Goal: Information Seeking & Learning: Learn about a topic

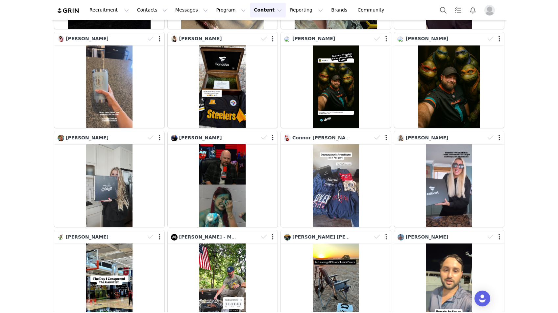
scroll to position [376, 0]
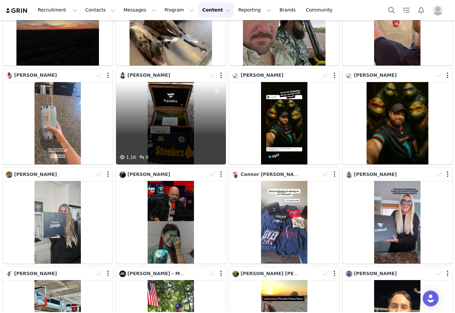
click at [172, 106] on div "1.1K 0" at bounding box center [171, 123] width 110 height 83
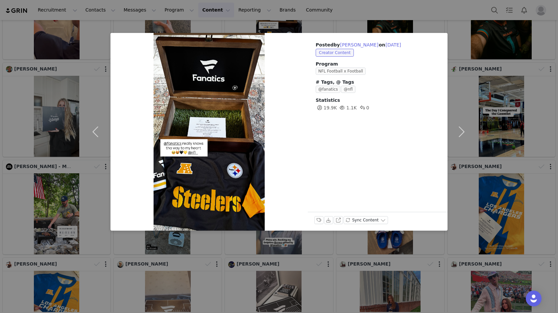
click at [373, 8] on div "Posted by SYDNEY BORDONARO on Sep 30, 2025 Creator Content Program NFL Football…" at bounding box center [279, 156] width 558 height 313
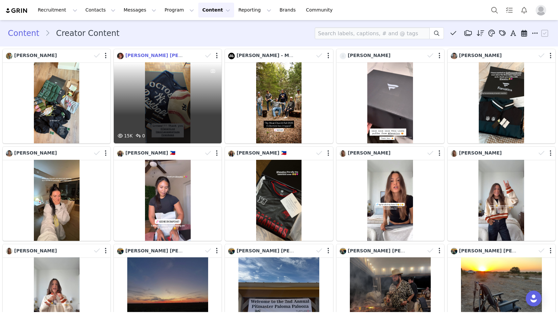
click at [165, 53] on span "[PERSON_NAME] [PERSON_NAME]" at bounding box center [168, 55] width 87 height 5
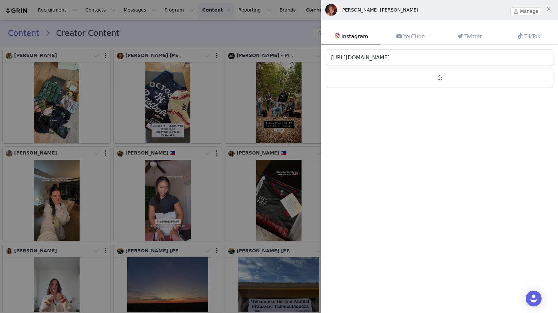
click at [371, 58] on link "[URL][DOMAIN_NAME]" at bounding box center [360, 57] width 59 height 6
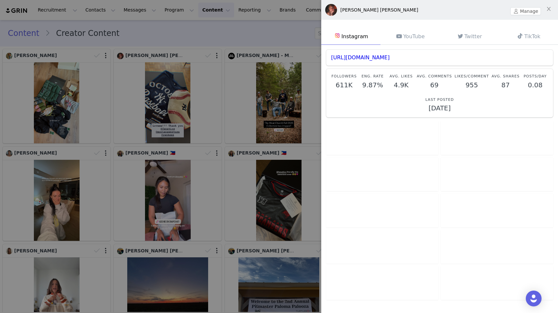
click at [169, 25] on div at bounding box center [279, 156] width 558 height 313
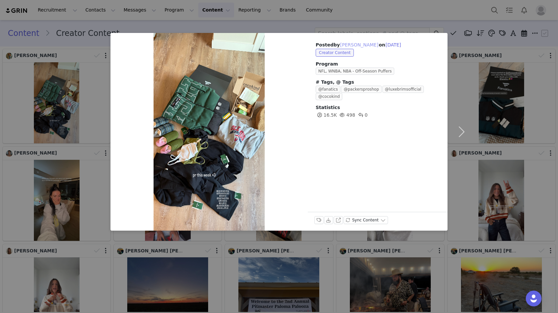
click at [356, 46] on button "[PERSON_NAME]" at bounding box center [359, 45] width 39 height 8
type input "[PERSON_NAME]"
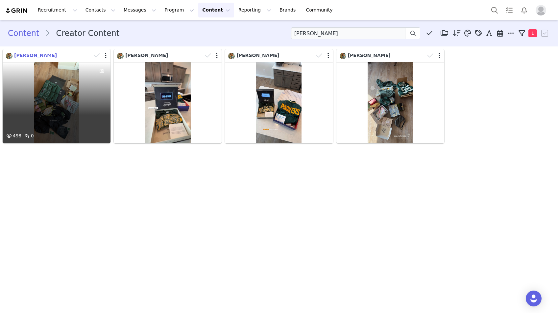
click at [45, 57] on span "[PERSON_NAME]" at bounding box center [35, 55] width 43 height 5
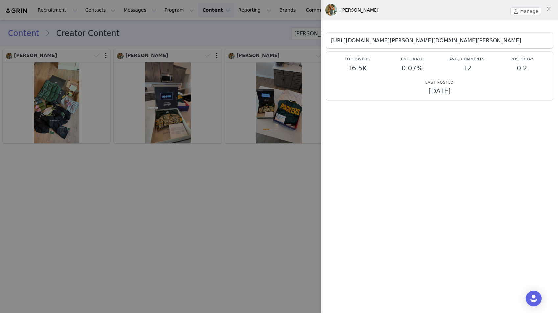
click at [362, 43] on link "[URL][DOMAIN_NAME][PERSON_NAME][DOMAIN_NAME][PERSON_NAME]" at bounding box center [426, 40] width 190 height 6
click at [135, 119] on div at bounding box center [279, 156] width 558 height 313
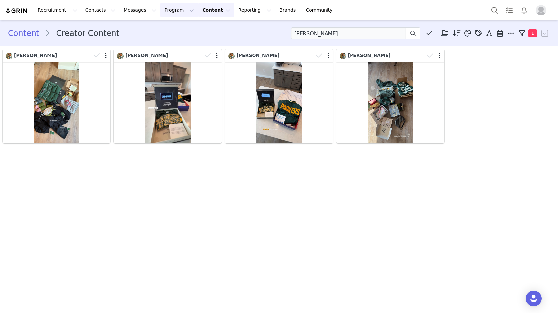
click at [20, 12] on img at bounding box center [16, 11] width 23 height 6
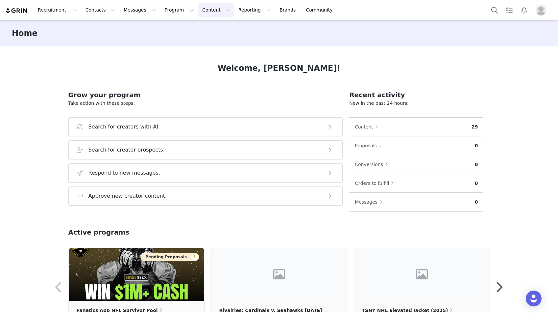
click at [199, 12] on button "Content Content" at bounding box center [216, 10] width 36 height 15
click at [201, 29] on p "Creator Content" at bounding box center [208, 29] width 37 height 7
